Goal: Navigation & Orientation: Go to known website

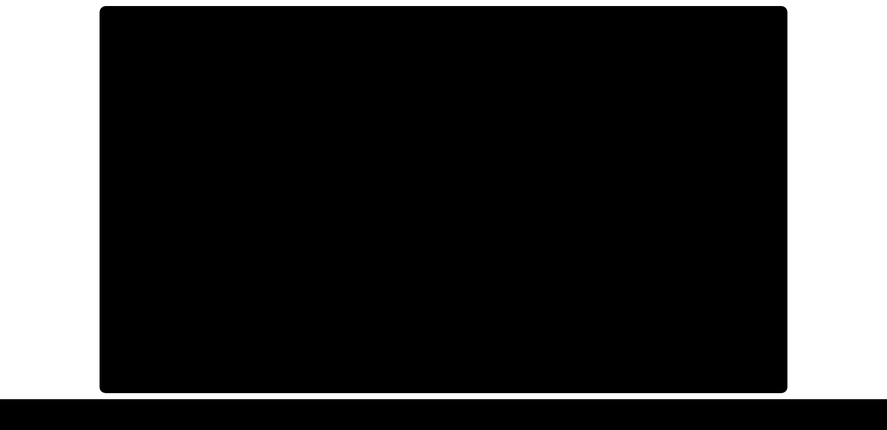
scroll to position [3, 0]
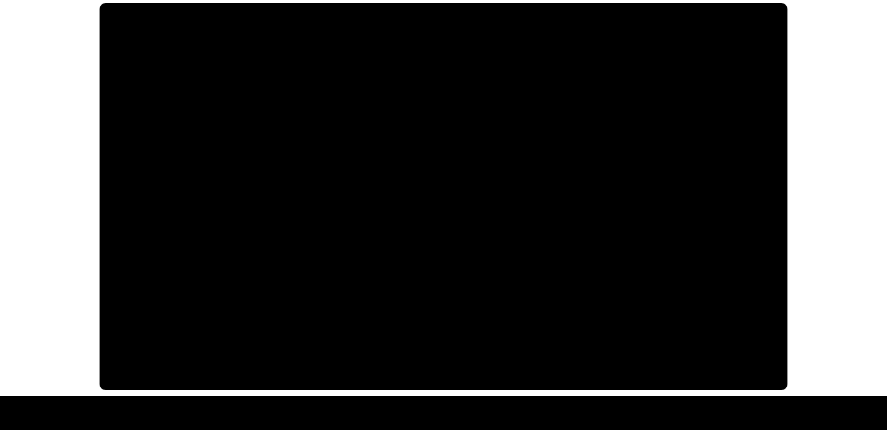
click at [864, 162] on div at bounding box center [443, 196] width 887 height 399
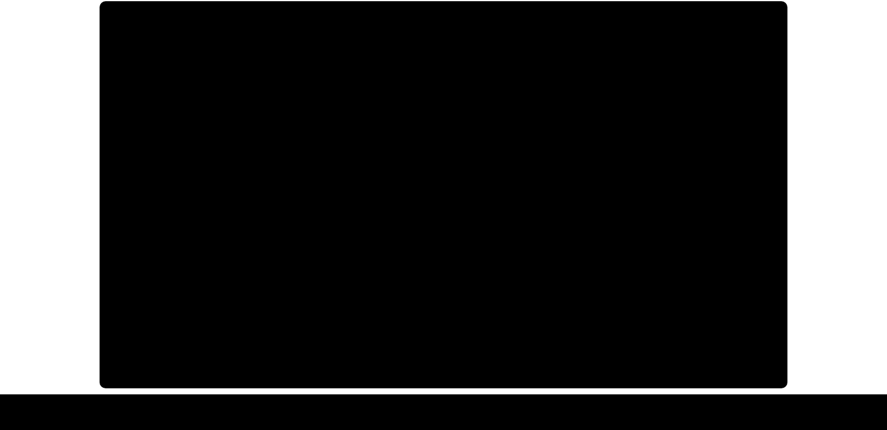
scroll to position [6, 0]
